Goal: Task Accomplishment & Management: Use online tool/utility

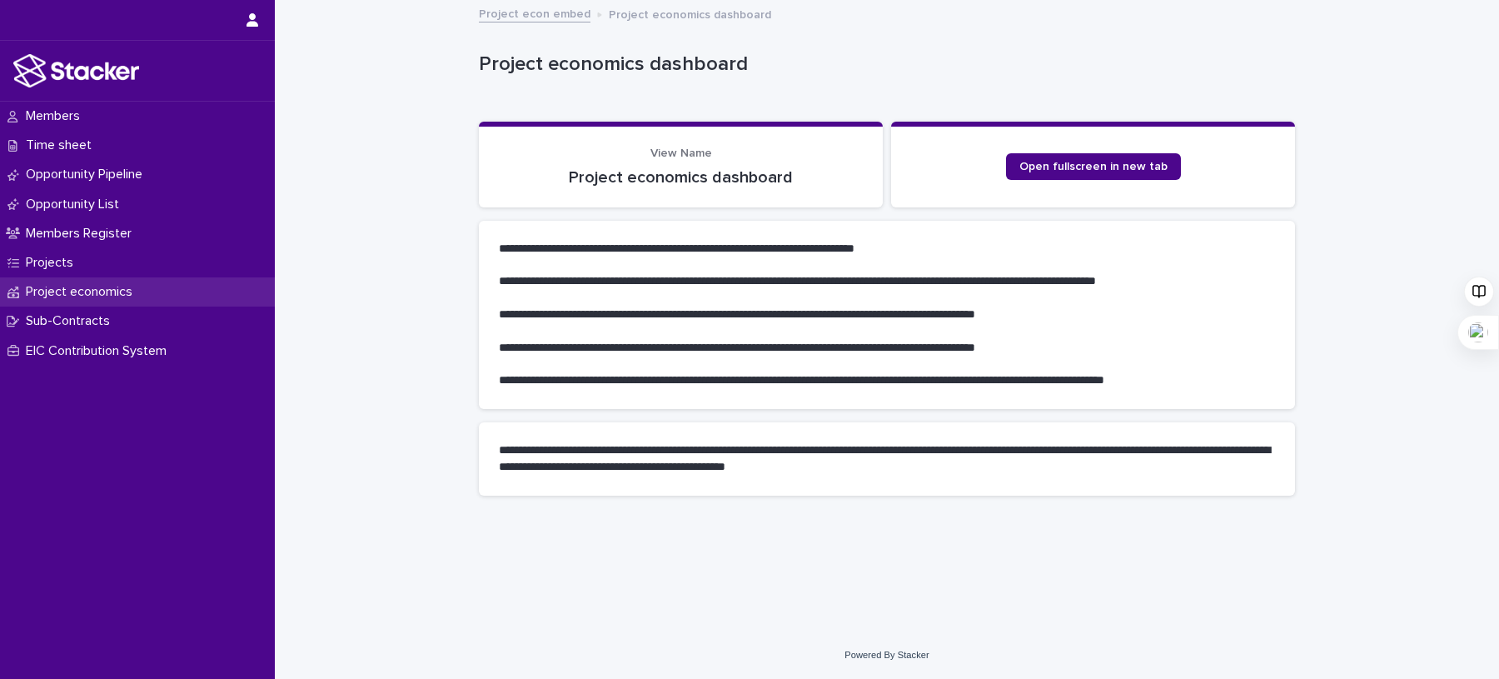
click at [132, 297] on p "Project economics" at bounding box center [82, 292] width 127 height 16
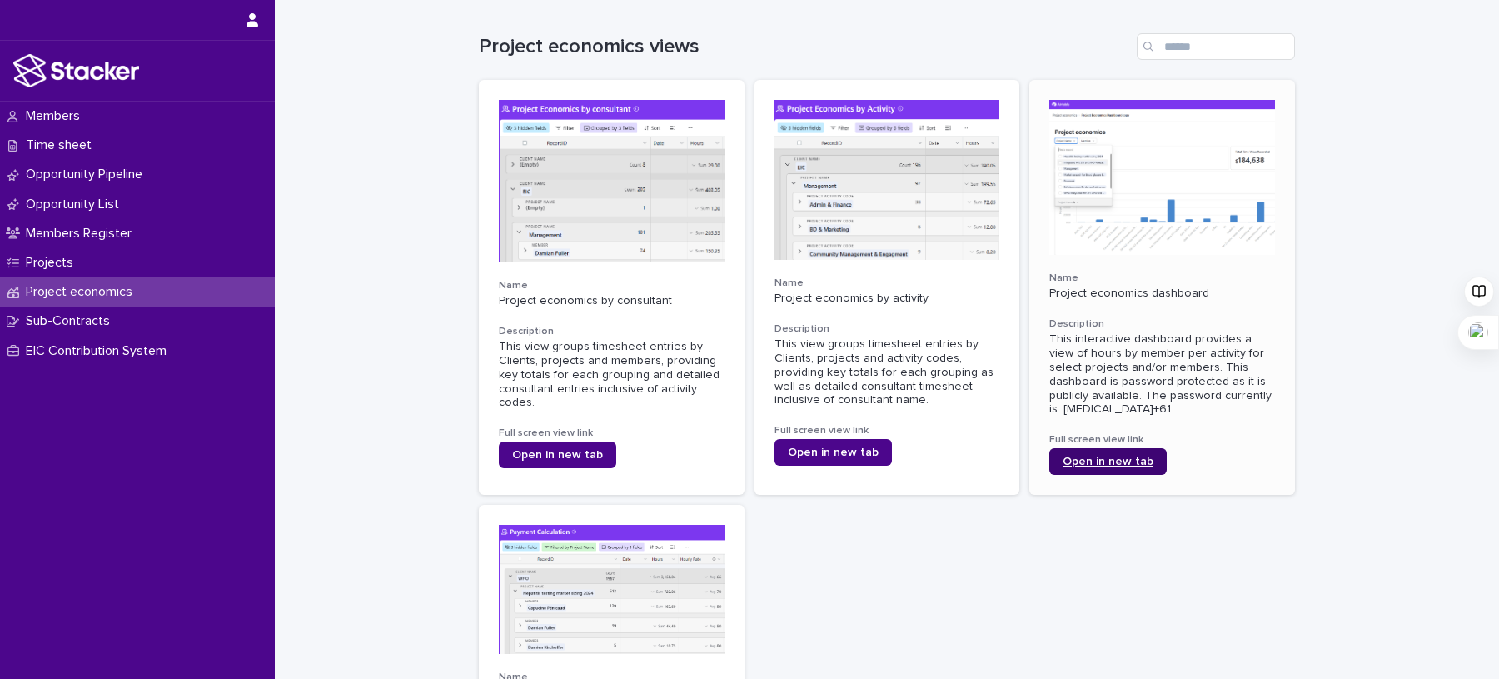
click at [1113, 453] on link "Open in new tab" at bounding box center [1107, 461] width 117 height 27
click at [137, 150] on div "Time sheet" at bounding box center [137, 145] width 275 height 29
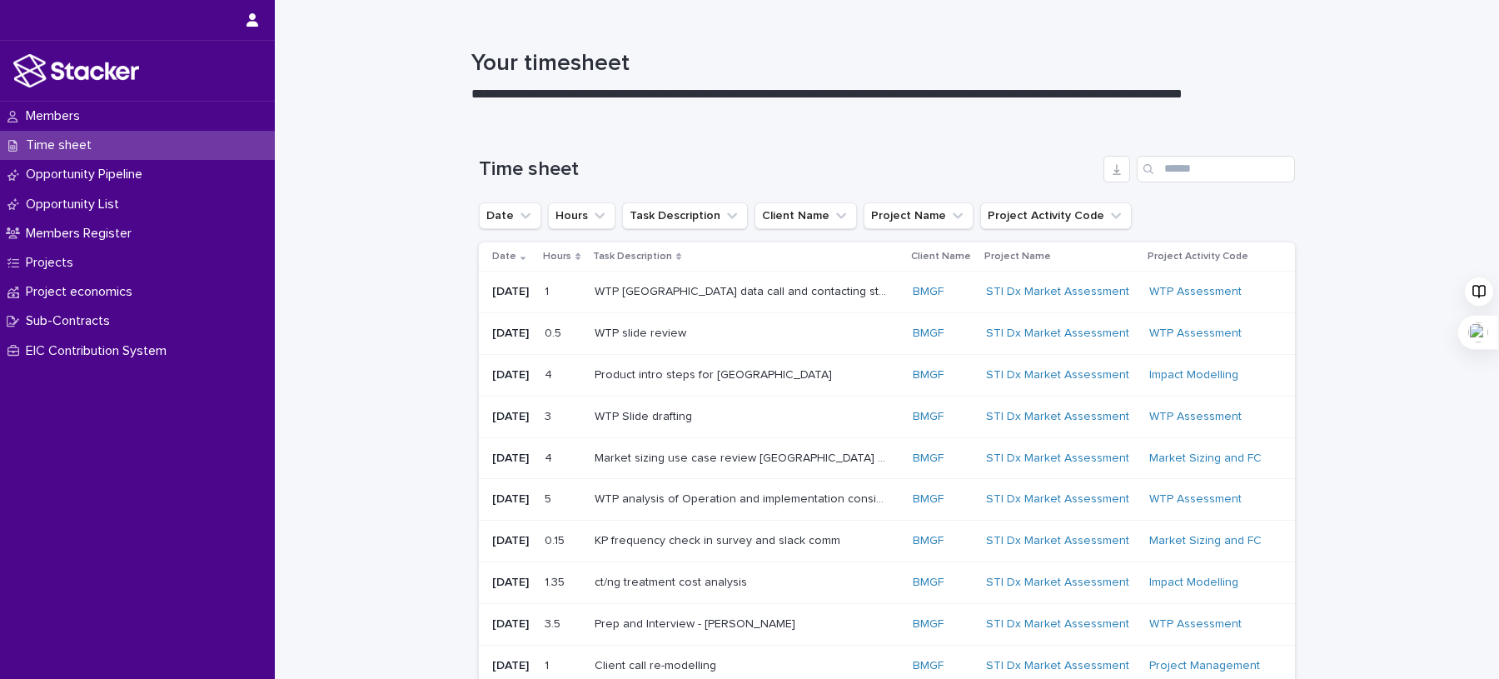
click at [1041, 230] on ul "Date Hours Task Description Client Name Project Name Project Activity Code" at bounding box center [804, 215] width 659 height 33
click at [913, 222] on button "Project Name" at bounding box center [918, 215] width 110 height 27
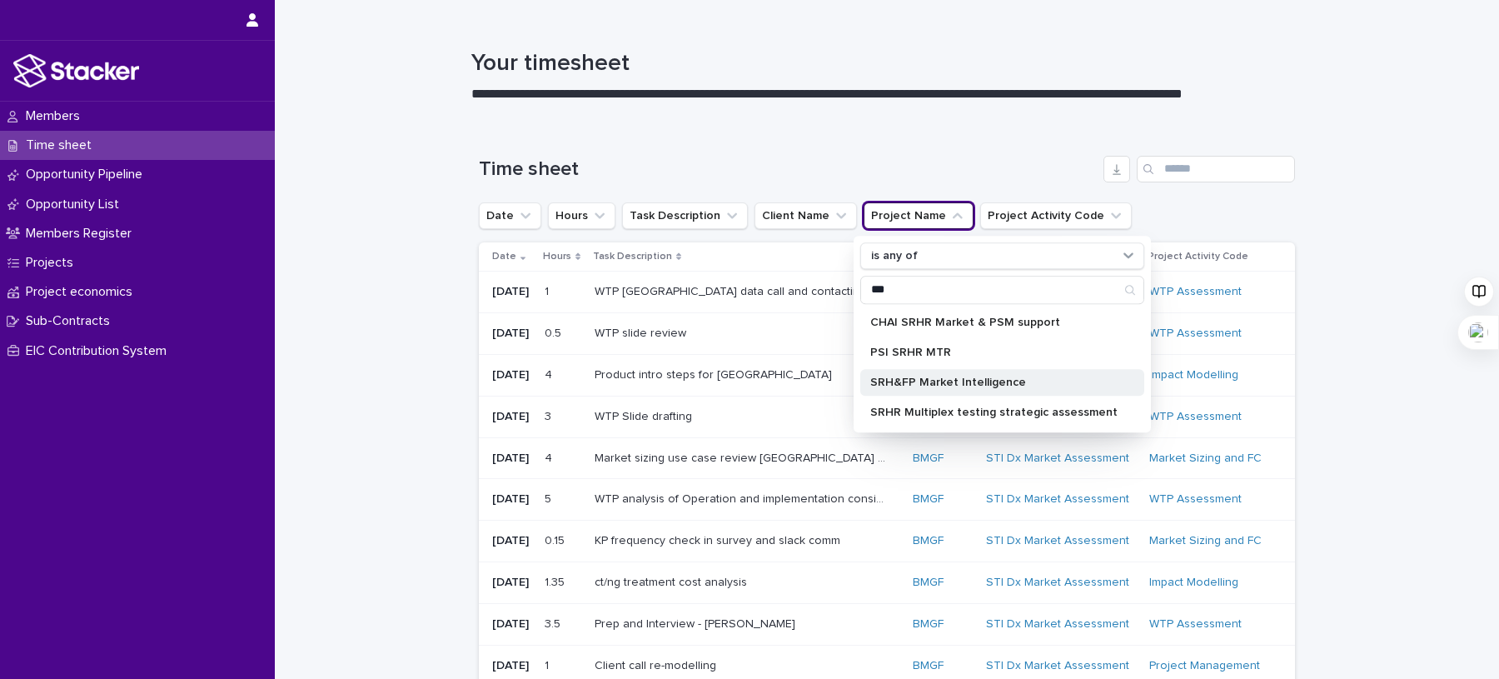
type input "***"
click at [999, 376] on p "SRH&FP Market Intelligence" at bounding box center [993, 382] width 247 height 12
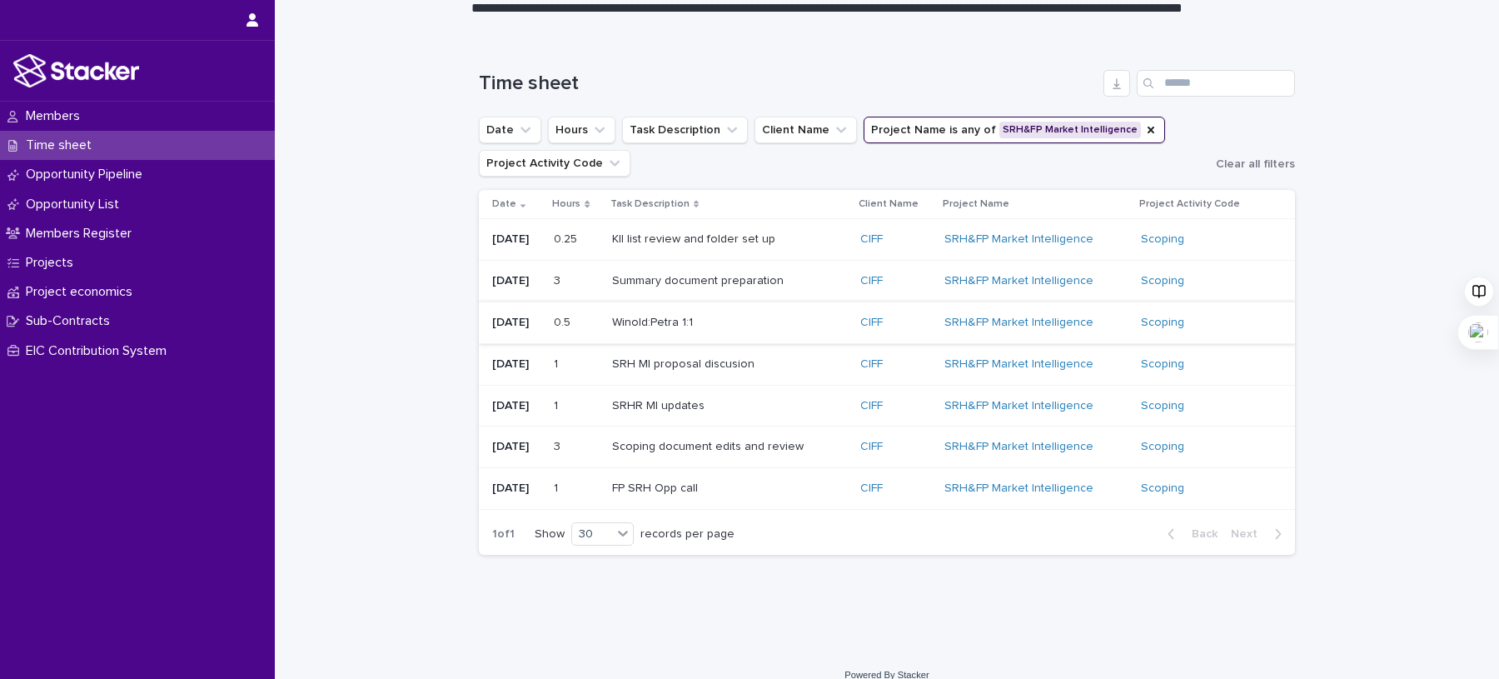
scroll to position [103, 0]
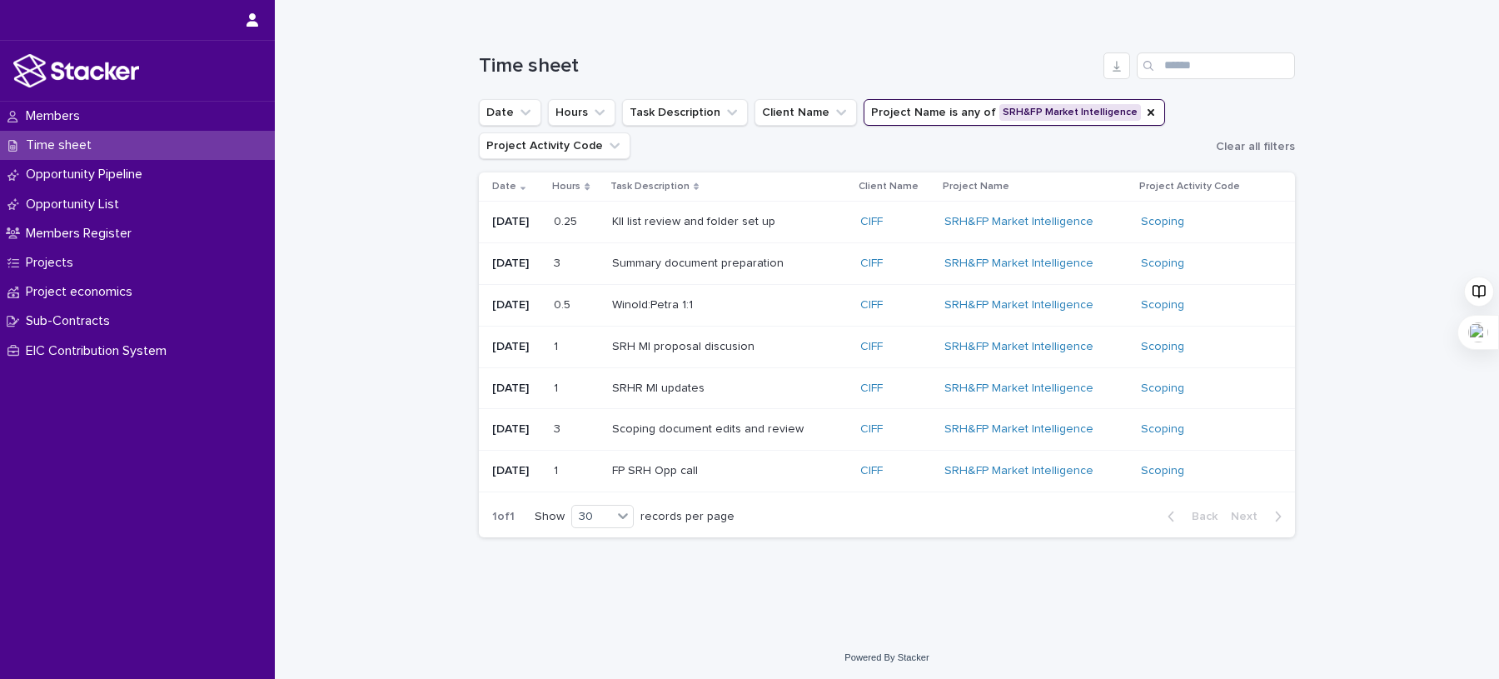
click at [383, 311] on div "Loading... Saving… Loading... Saving… Time sheet Date Hours Task Description Cl…" at bounding box center [887, 326] width 1224 height 614
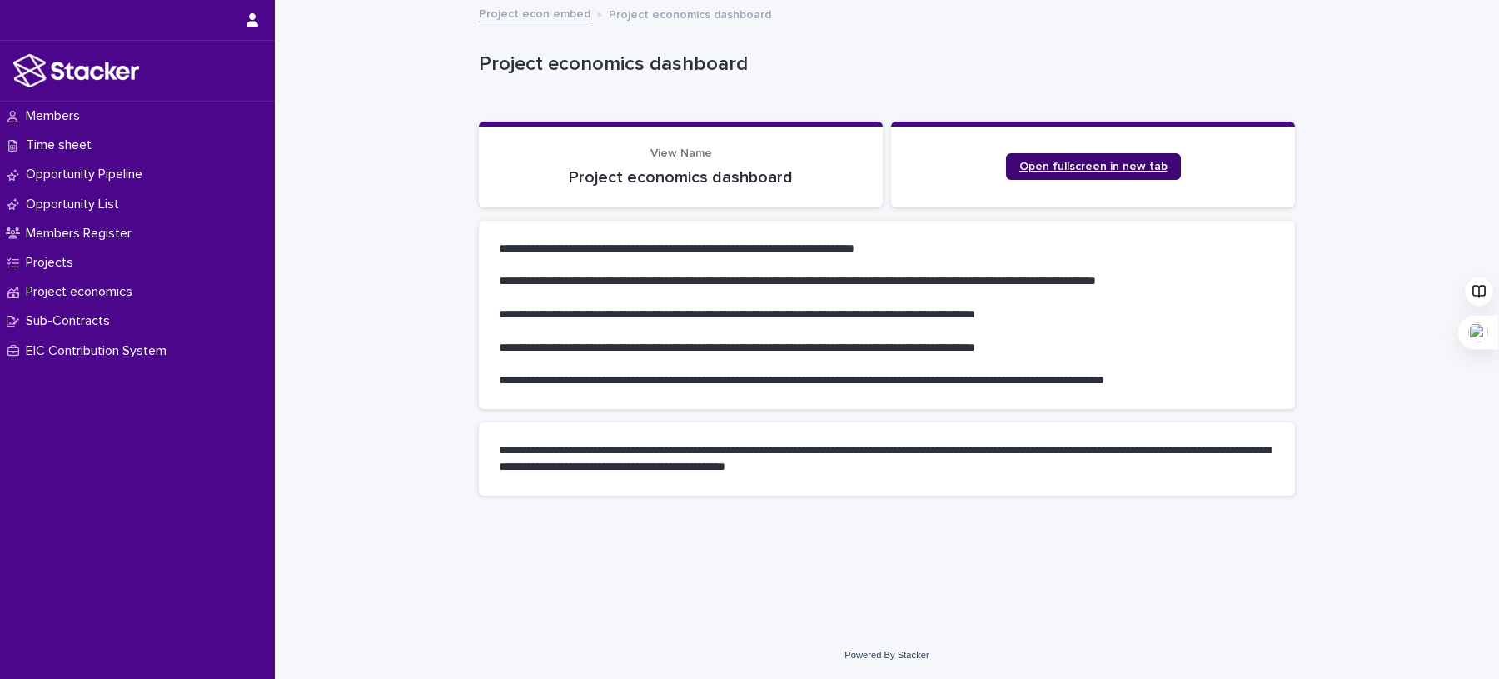
click at [1102, 161] on span "Open fullscreen in new tab" at bounding box center [1093, 167] width 148 height 12
